Goal: Information Seeking & Learning: Learn about a topic

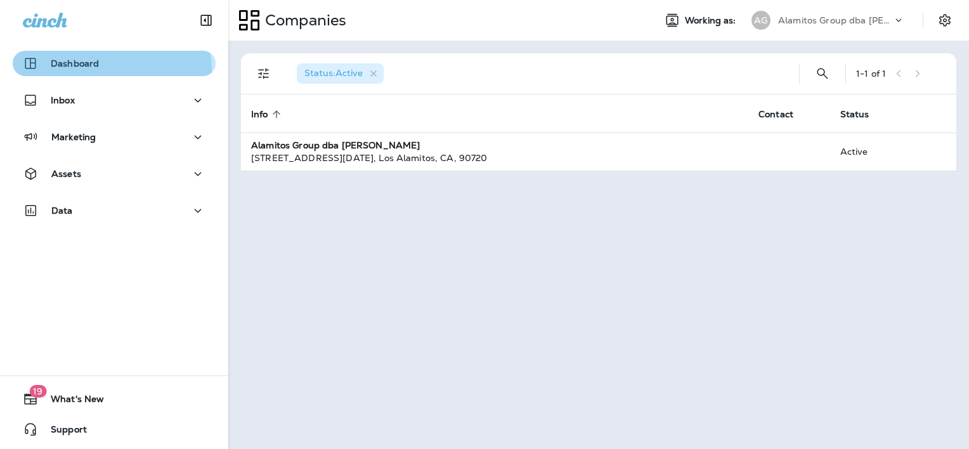
click at [98, 72] on button "Dashboard" at bounding box center [114, 63] width 203 height 25
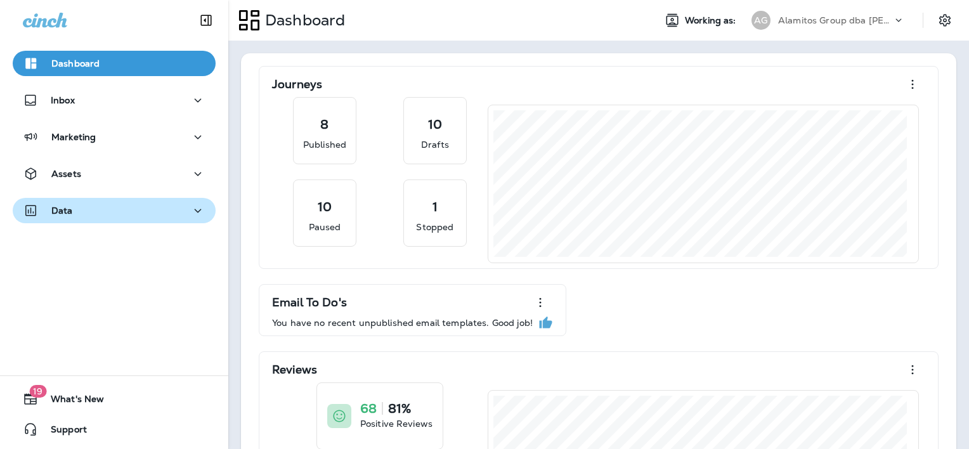
click at [89, 206] on div "Data" at bounding box center [114, 211] width 183 height 16
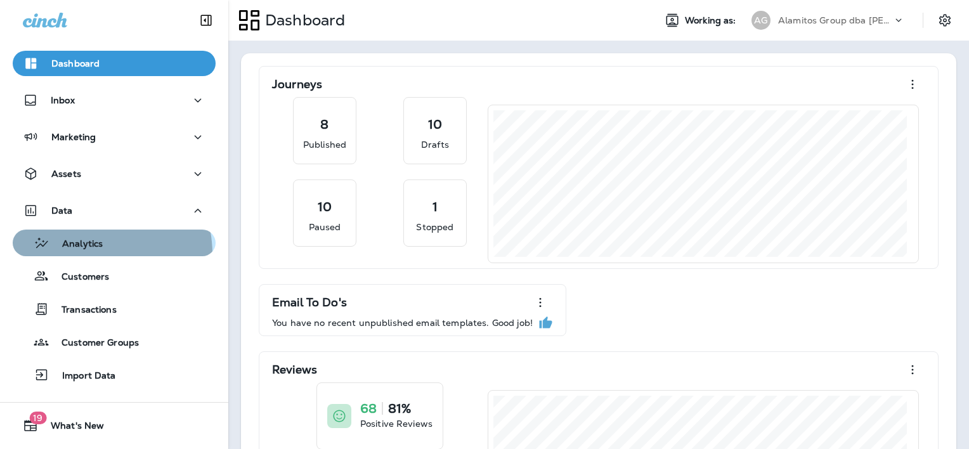
click at [84, 254] on button "Analytics" at bounding box center [114, 243] width 203 height 27
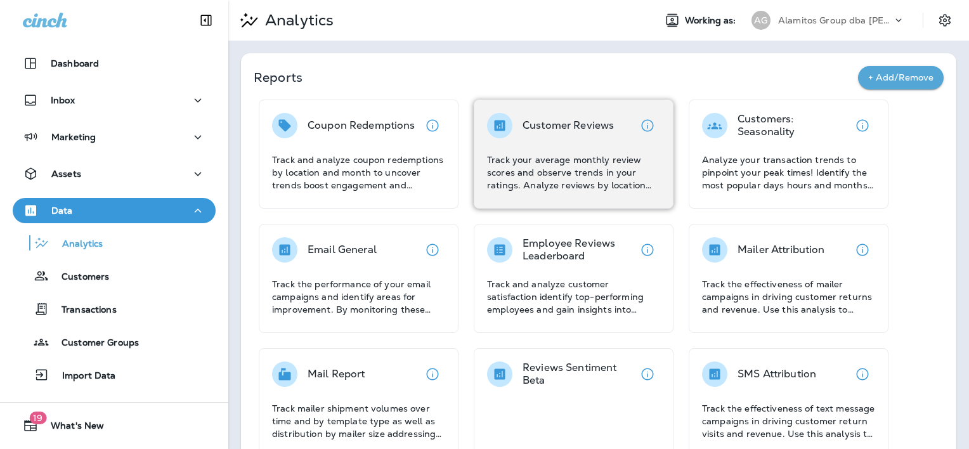
click at [549, 124] on p "Customer Reviews" at bounding box center [568, 125] width 91 height 13
